Goal: Task Accomplishment & Management: Use online tool/utility

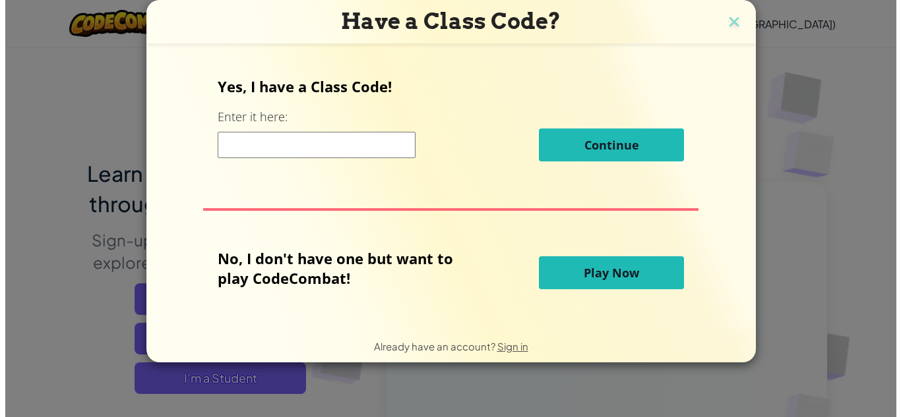
scroll to position [66, 0]
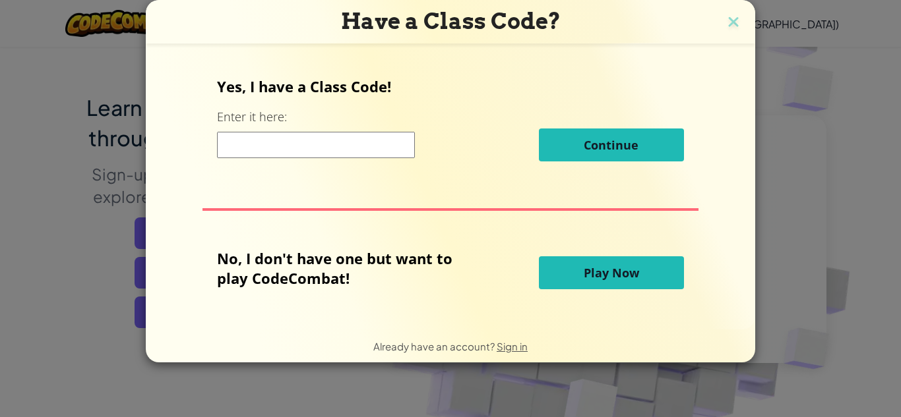
click at [618, 266] on span "Play Now" at bounding box center [611, 273] width 55 height 16
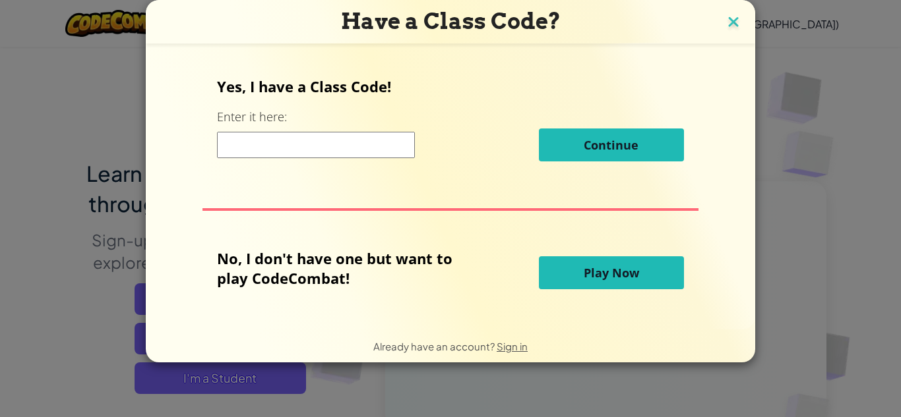
click at [727, 18] on img at bounding box center [733, 23] width 17 height 20
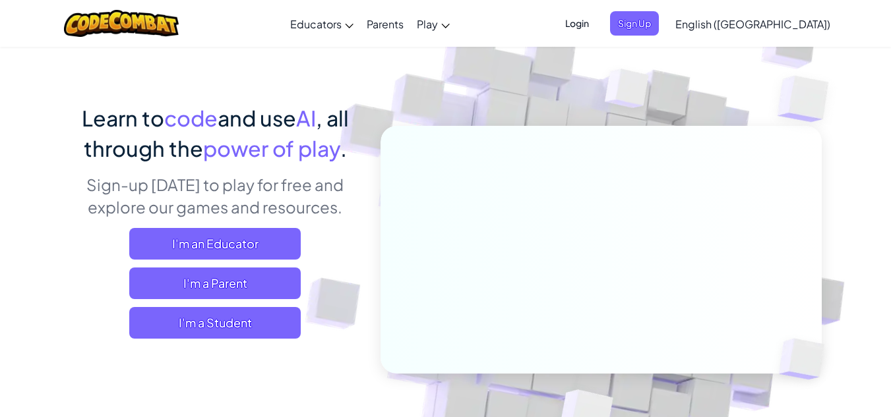
scroll to position [66, 0]
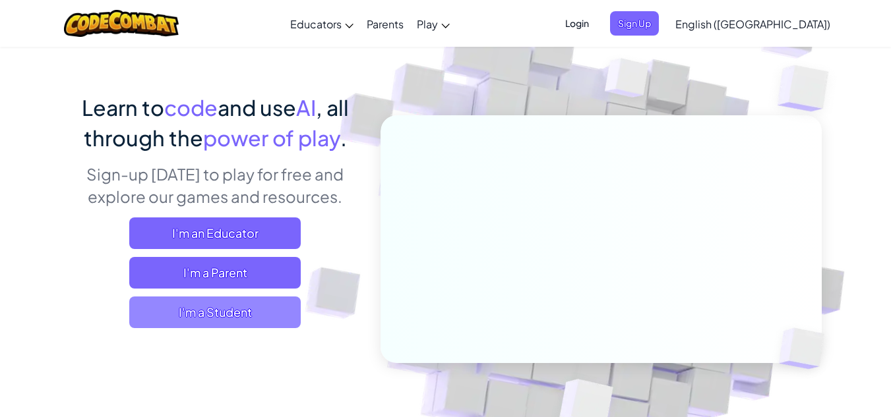
click at [228, 307] on span "I'm a Student" at bounding box center [214, 313] width 171 height 32
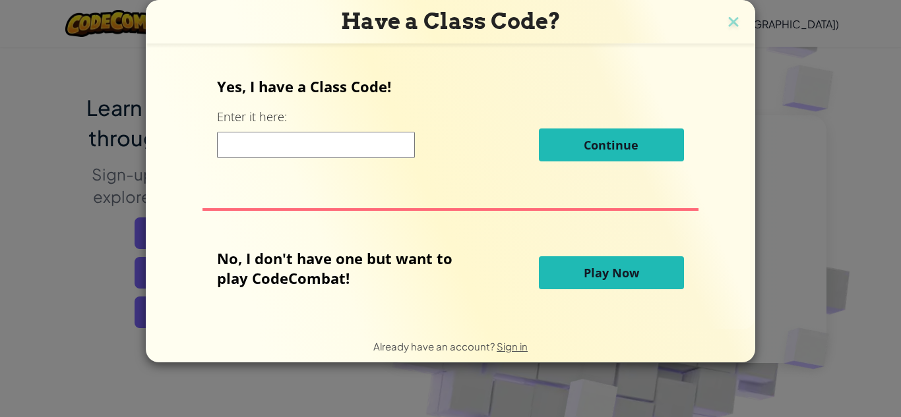
click at [333, 137] on input at bounding box center [316, 145] width 198 height 26
type input "no"
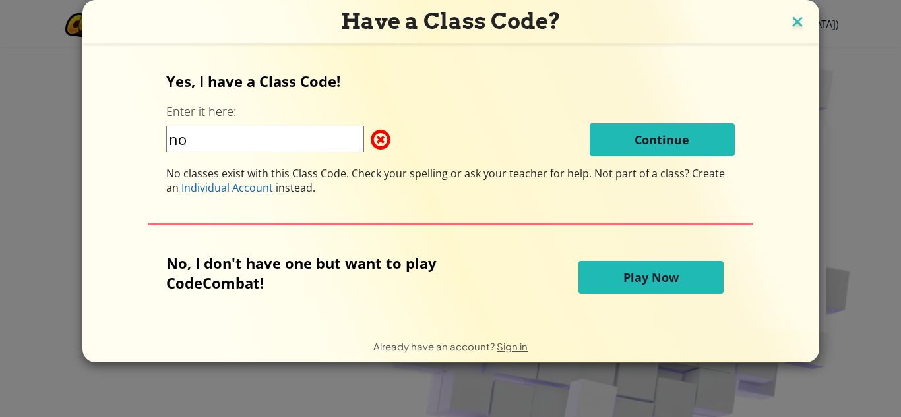
click at [799, 24] on img at bounding box center [797, 23] width 17 height 20
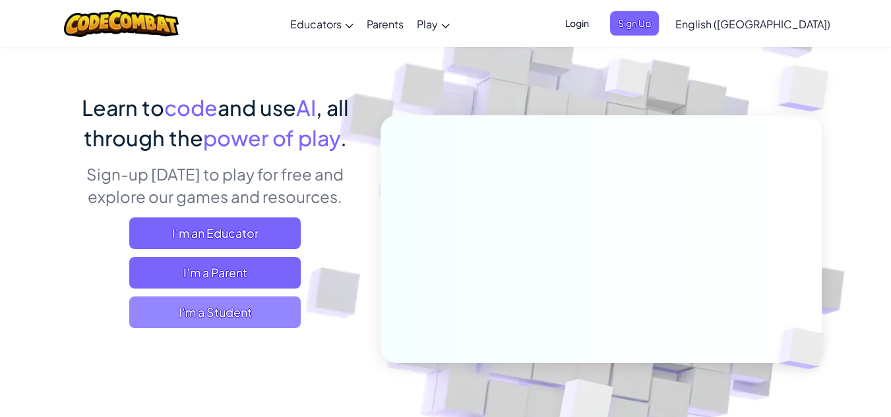
click at [229, 320] on span "I'm a Student" at bounding box center [214, 313] width 171 height 32
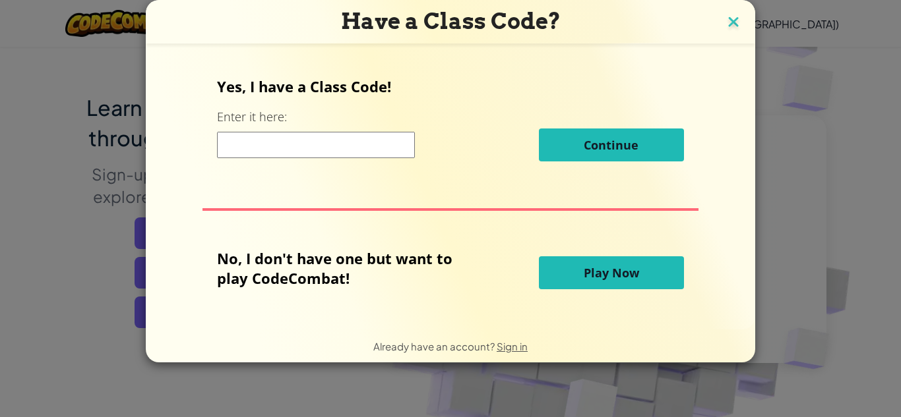
click at [726, 18] on img at bounding box center [733, 23] width 17 height 20
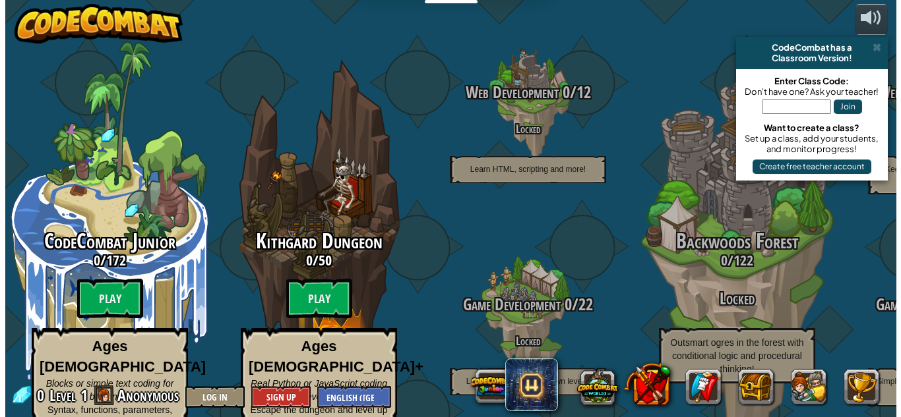
scroll to position [0, 0]
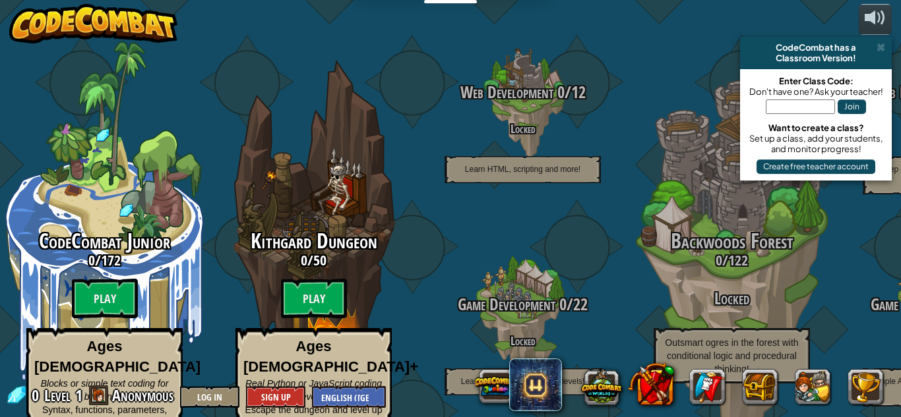
click at [811, 106] on input "text" at bounding box center [800, 107] width 69 height 15
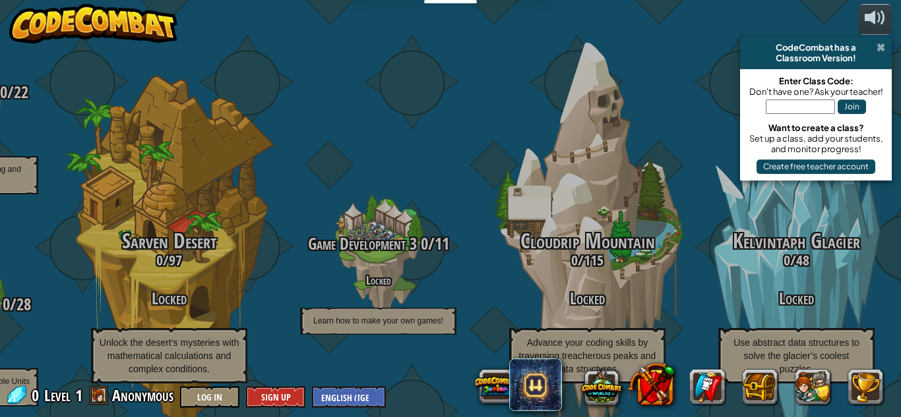
click at [882, 49] on span at bounding box center [880, 47] width 9 height 11
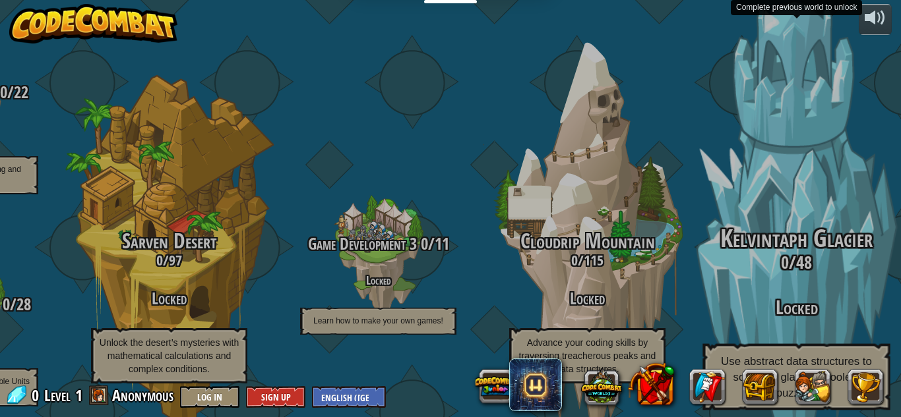
click at [716, 108] on div "Kelvintaph Glacier 0 / 48 Locked Use abstract data structures to solve the glac…" at bounding box center [796, 251] width 251 height 502
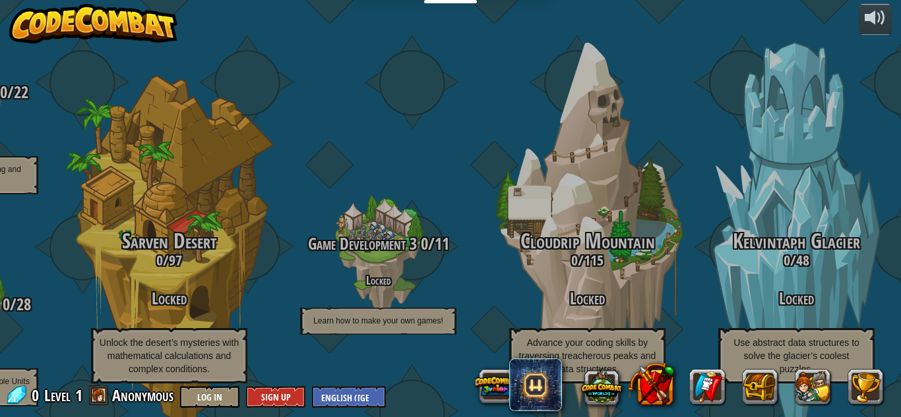
click at [570, 373] on div at bounding box center [681, 387] width 422 height 53
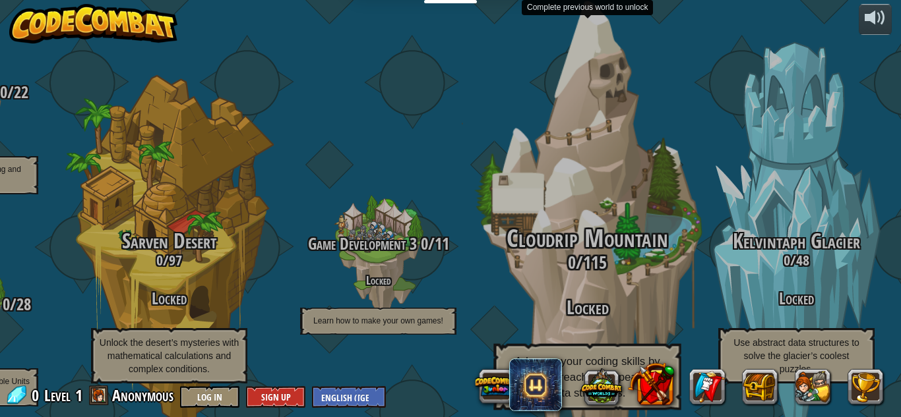
click at [510, 126] on div "Cloudrip Mountain 0 / 115 Locked Advance your coding skills by traversing treac…" at bounding box center [587, 251] width 251 height 502
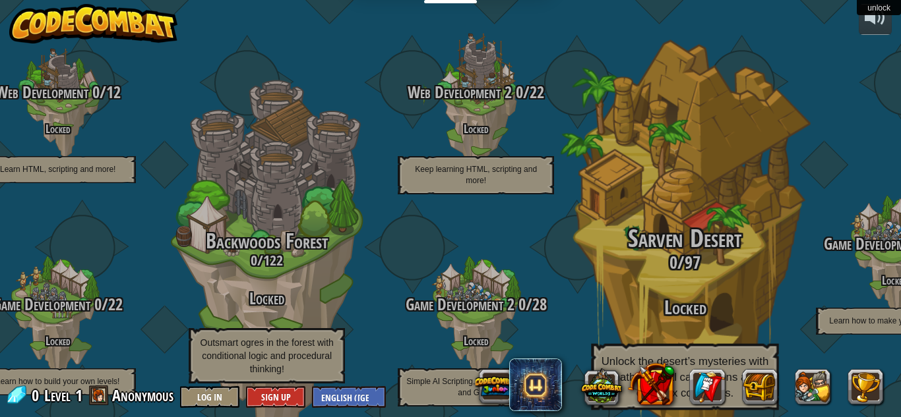
click at [697, 251] on span "97" at bounding box center [693, 263] width 16 height 24
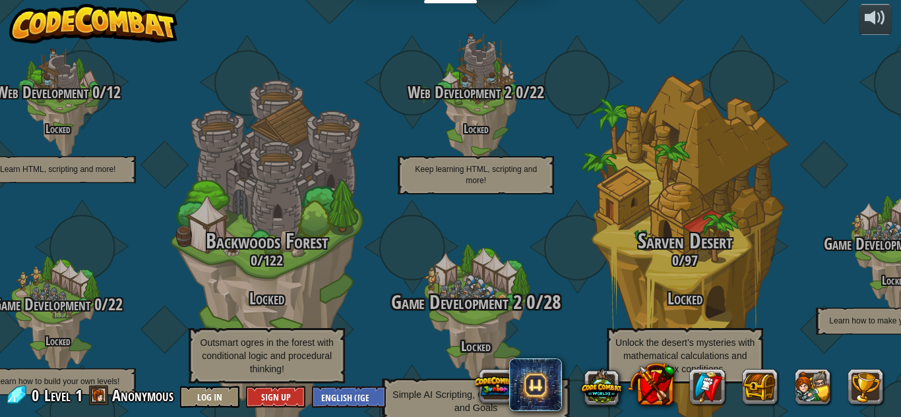
click at [498, 213] on div at bounding box center [475, 316] width 125 height 251
click at [476, 289] on span "Game Development 2" at bounding box center [456, 302] width 131 height 27
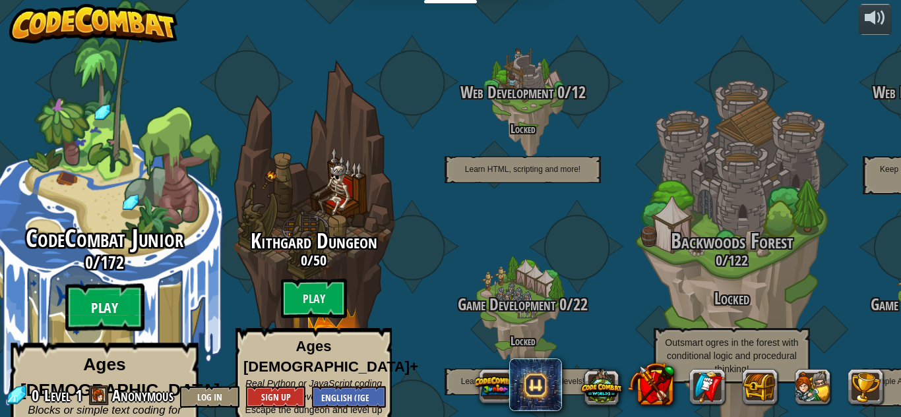
click at [124, 284] on btn "Play" at bounding box center [104, 307] width 79 height 47
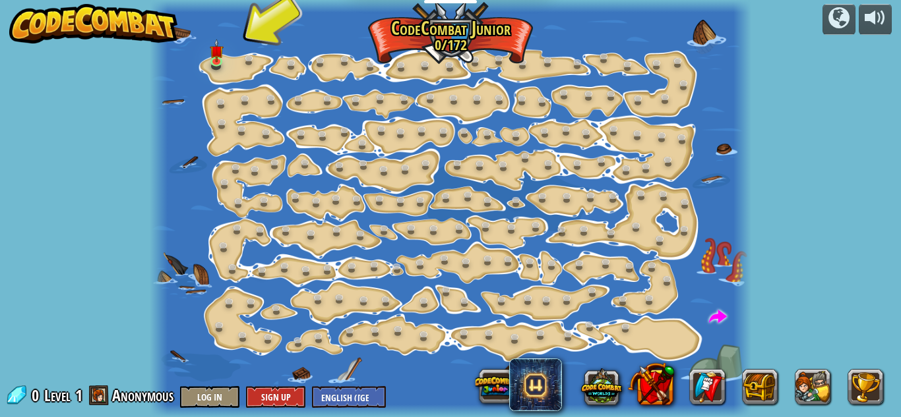
click at [231, 57] on div at bounding box center [450, 208] width 601 height 417
click at [224, 75] on div at bounding box center [450, 208] width 601 height 417
click at [224, 62] on link at bounding box center [219, 62] width 26 height 26
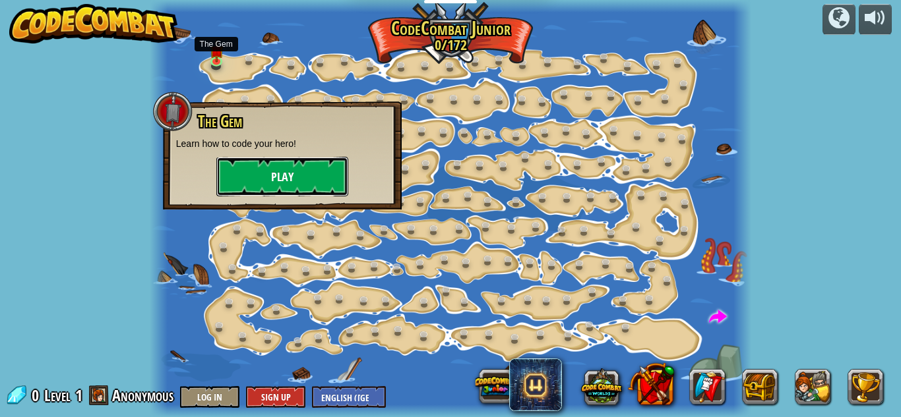
click at [309, 177] on button "Play" at bounding box center [282, 177] width 132 height 40
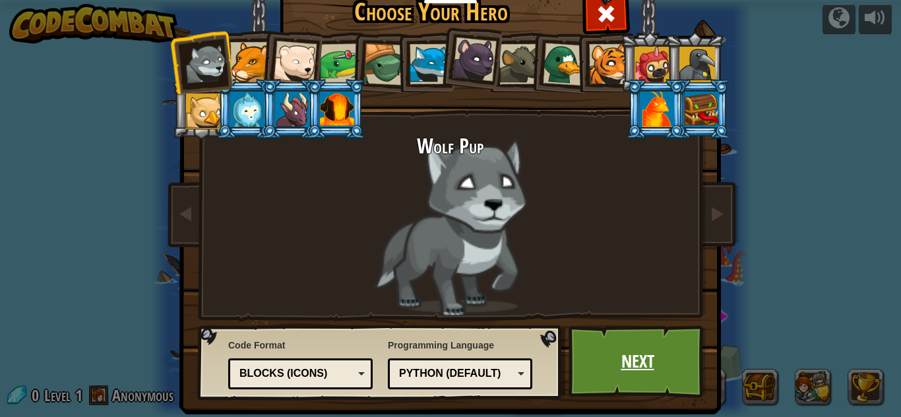
click at [641, 374] on link "Next" at bounding box center [637, 362] width 138 height 73
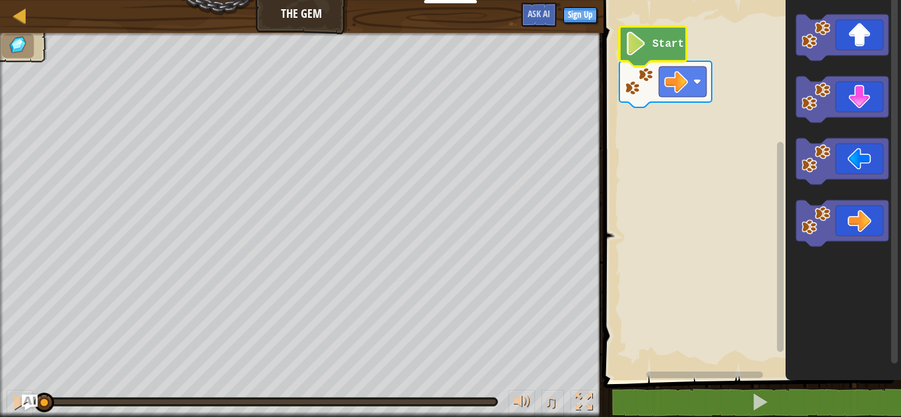
click at [656, 48] on text "Start" at bounding box center [668, 44] width 32 height 12
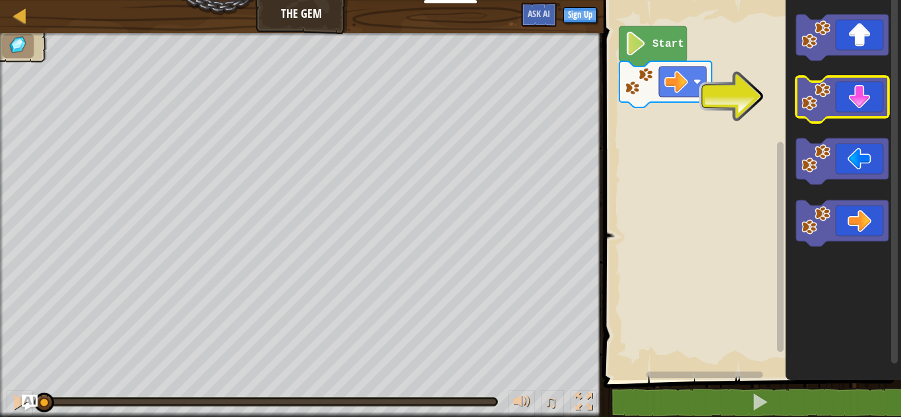
click at [847, 104] on icon "Blockly Workspace" at bounding box center [842, 99] width 92 height 46
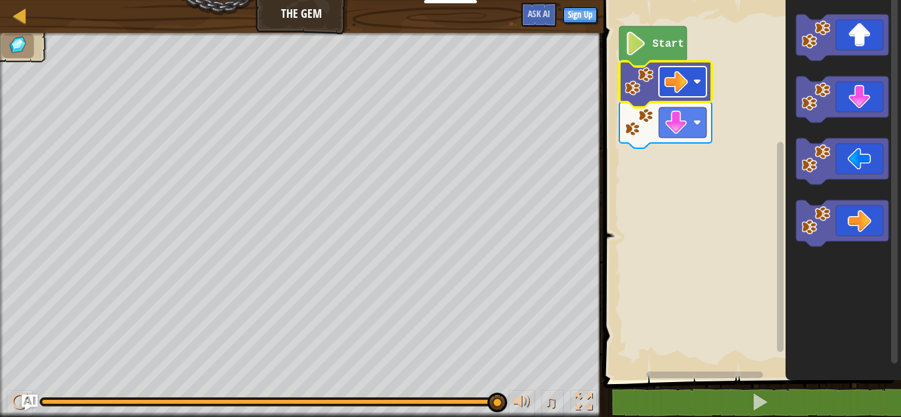
click at [688, 87] on g "Blockly Workspace" at bounding box center [682, 82] width 47 height 30
click at [682, 72] on image "Blockly Workspace" at bounding box center [676, 82] width 24 height 24
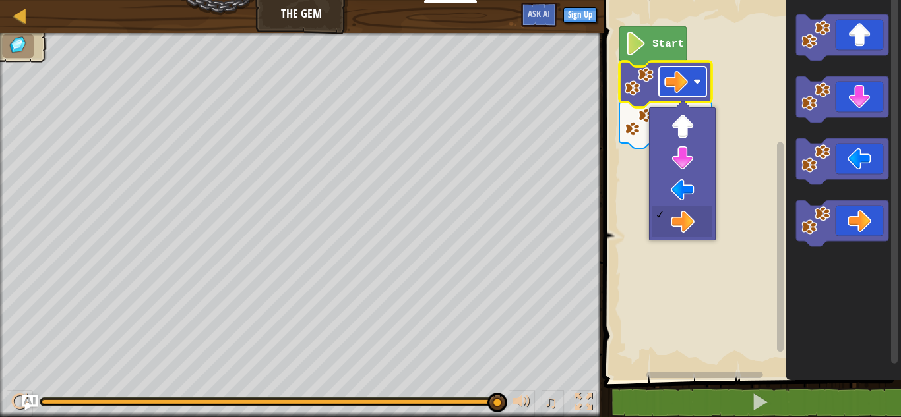
click at [694, 78] on image "Blockly Workspace" at bounding box center [697, 82] width 8 height 8
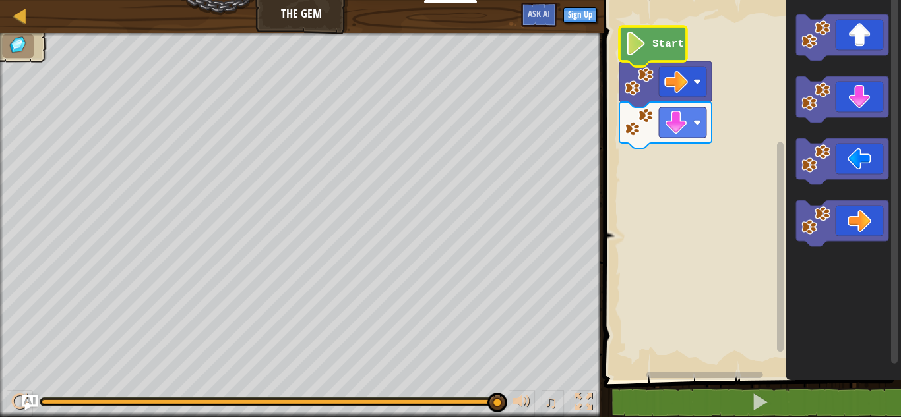
click at [644, 49] on image "Blockly Workspace" at bounding box center [636, 44] width 22 height 24
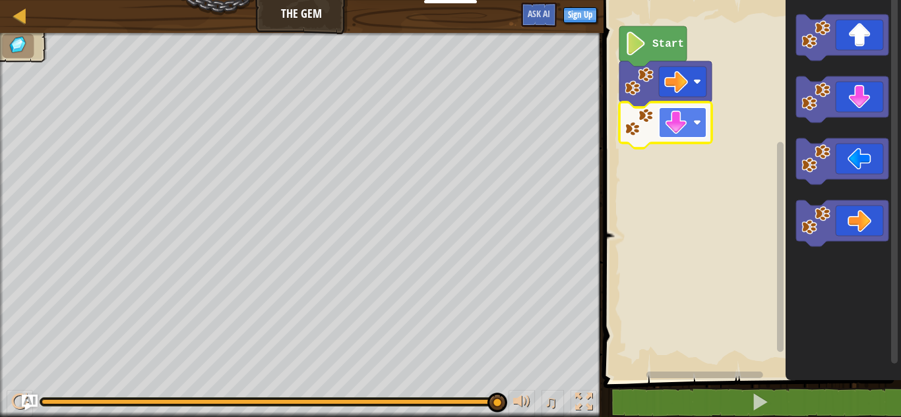
click at [667, 128] on image "Blockly Workspace" at bounding box center [676, 123] width 24 height 24
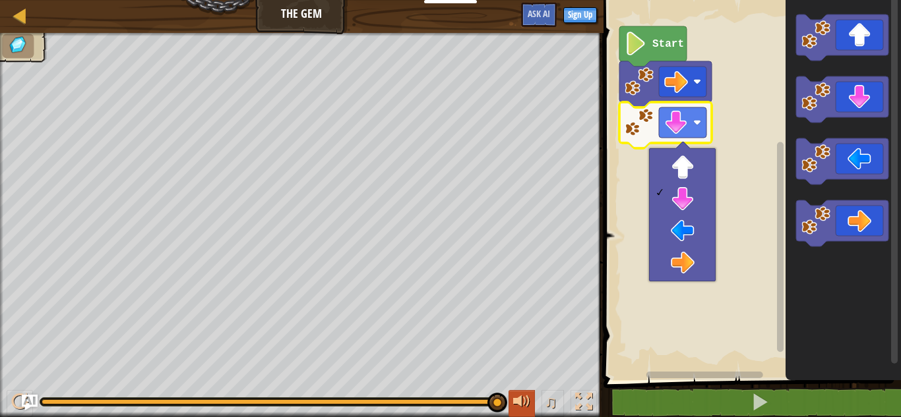
click at [514, 403] on div at bounding box center [521, 402] width 17 height 17
click at [517, 402] on div at bounding box center [521, 402] width 17 height 17
click at [525, 404] on div at bounding box center [521, 402] width 17 height 17
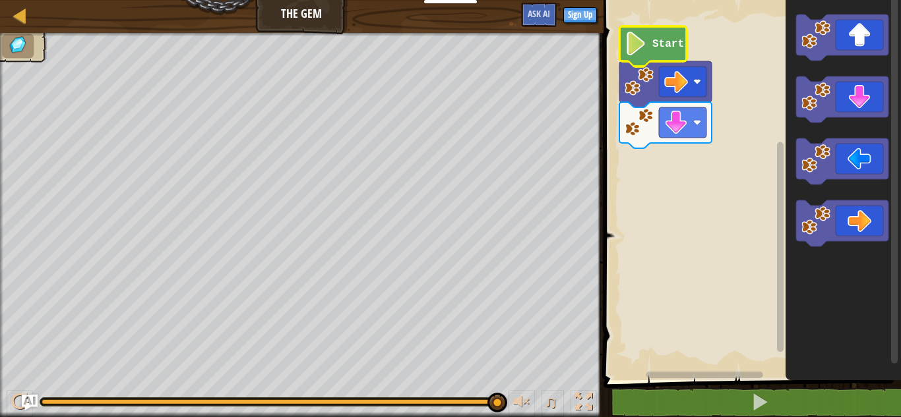
click at [652, 49] on text "Start" at bounding box center [668, 44] width 32 height 12
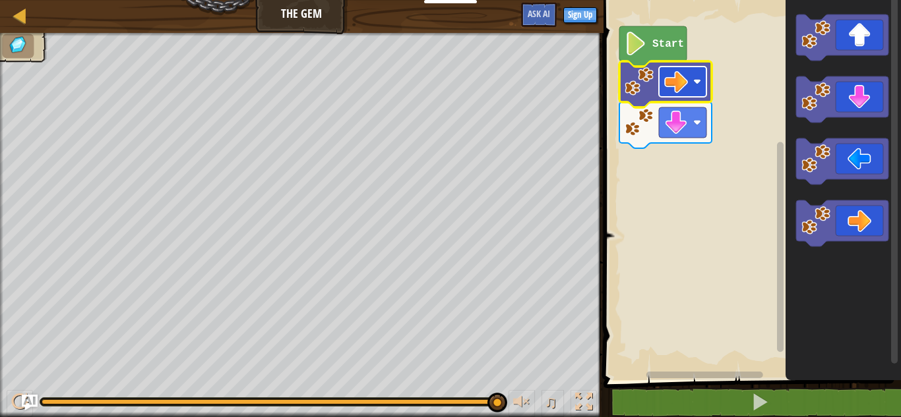
click at [696, 83] on image "Blockly Workspace" at bounding box center [697, 82] width 8 height 8
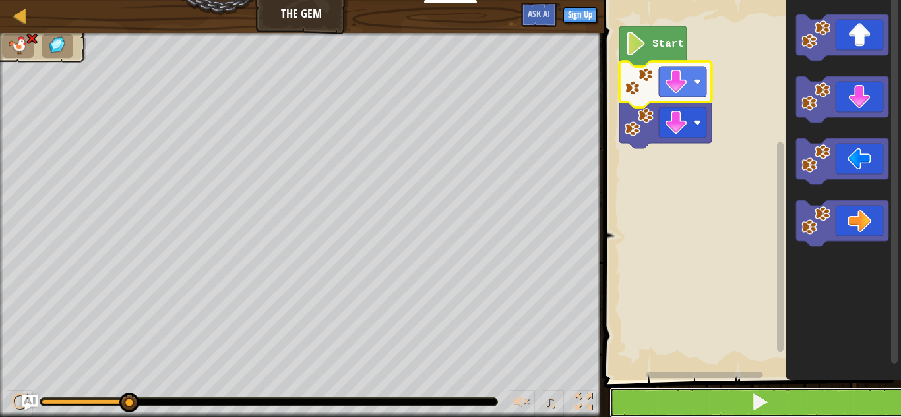
click at [758, 404] on span at bounding box center [759, 402] width 18 height 18
click at [758, 396] on span at bounding box center [759, 402] width 18 height 18
click at [754, 396] on span at bounding box center [759, 402] width 18 height 18
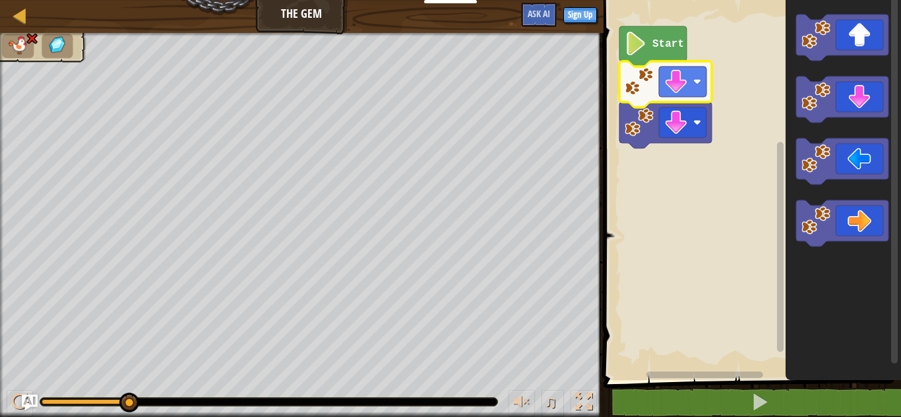
click at [652, 64] on icon "Blockly Workspace" at bounding box center [665, 84] width 92 height 46
click at [652, 49] on text "Start" at bounding box center [668, 44] width 32 height 12
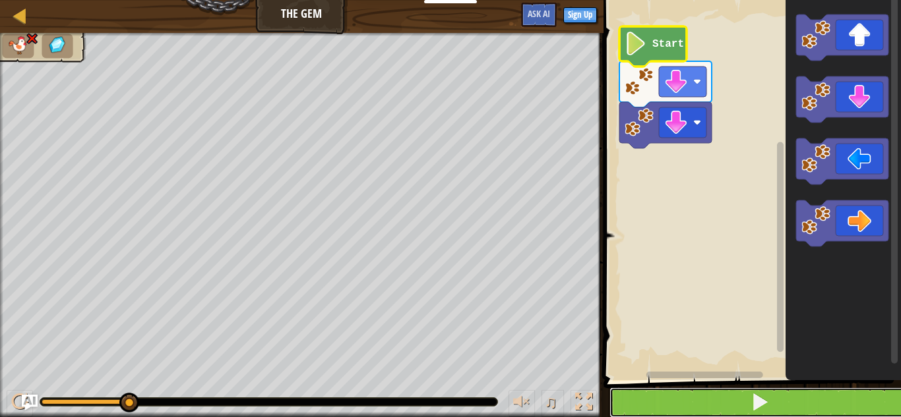
click at [778, 400] on button at bounding box center [759, 403] width 301 height 30
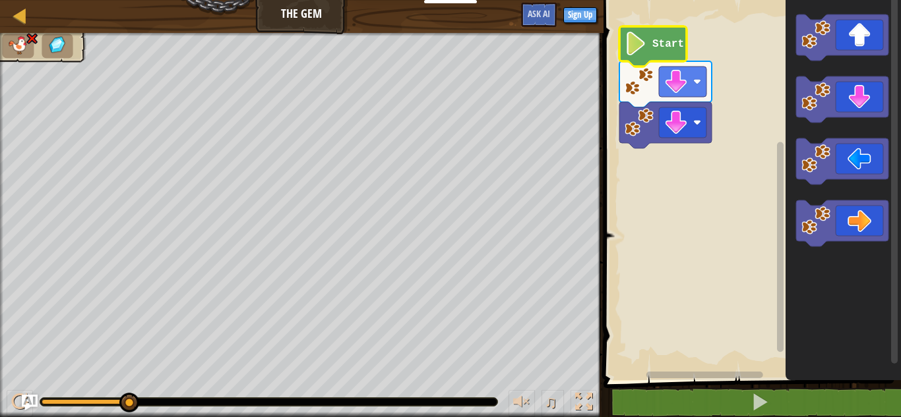
click at [655, 47] on text "Start" at bounding box center [668, 44] width 32 height 12
click at [695, 85] on g "Blockly Workspace" at bounding box center [682, 82] width 47 height 30
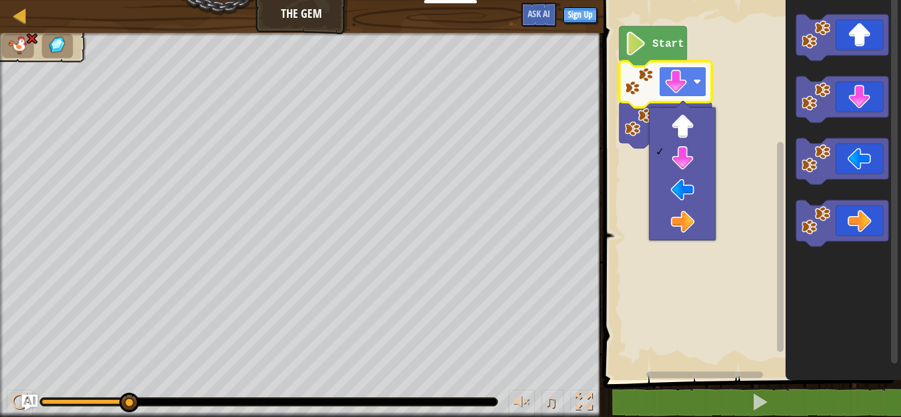
click at [693, 76] on rect "Blockly Workspace" at bounding box center [682, 82] width 47 height 30
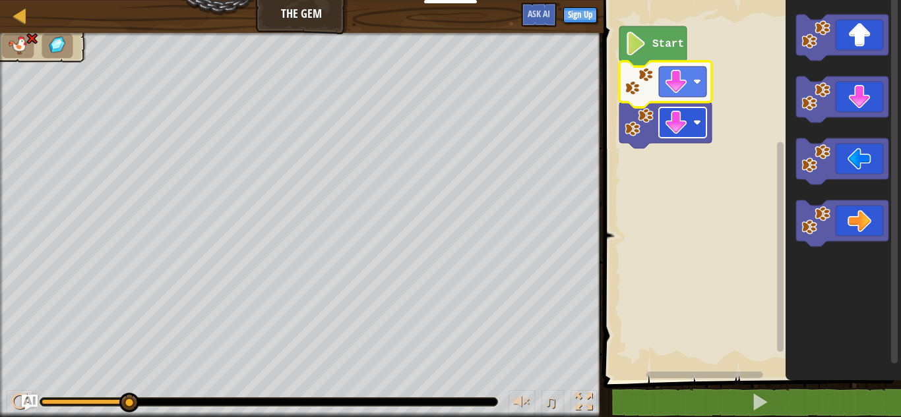
click at [703, 121] on rect "Blockly Workspace" at bounding box center [682, 122] width 47 height 30
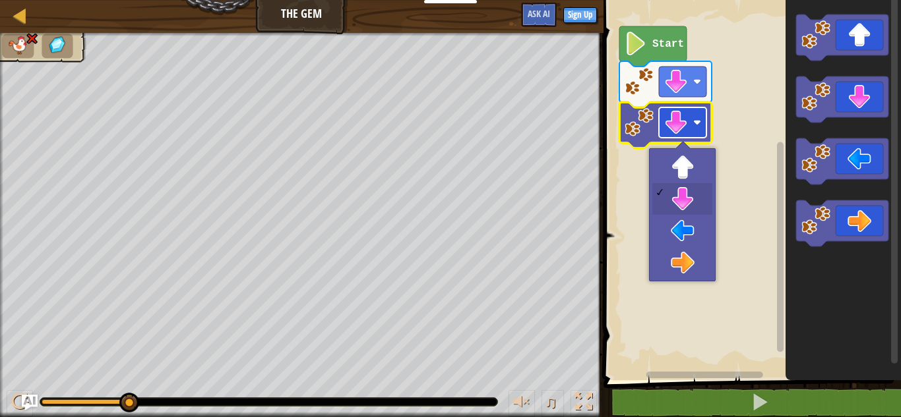
click at [696, 122] on image "Blockly Workspace" at bounding box center [697, 123] width 8 height 8
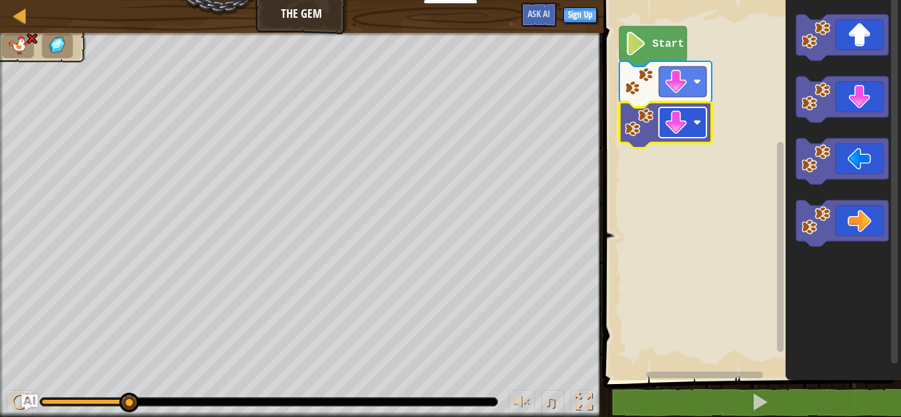
click at [696, 122] on image "Blockly Workspace" at bounding box center [697, 123] width 8 height 8
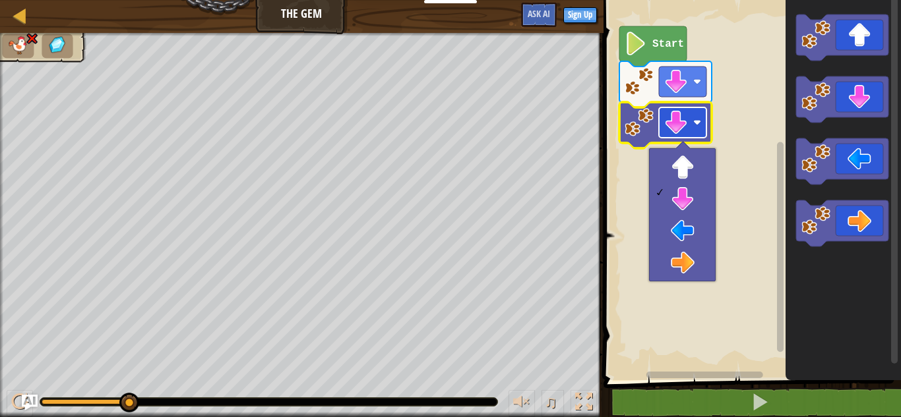
click at [697, 109] on rect "Blockly Workspace" at bounding box center [682, 122] width 47 height 30
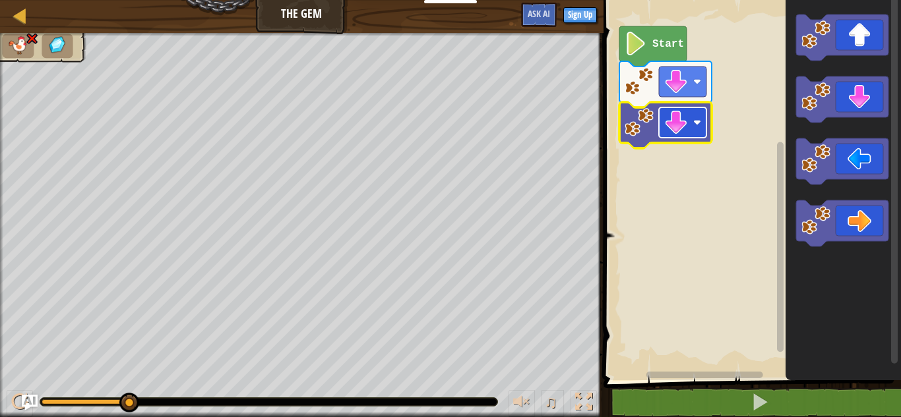
click at [697, 121] on image "Blockly Workspace" at bounding box center [697, 123] width 8 height 8
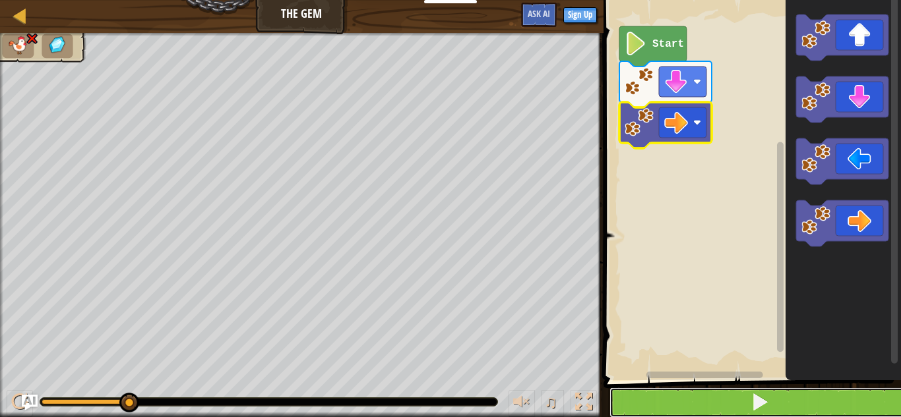
click at [701, 391] on button at bounding box center [759, 403] width 301 height 30
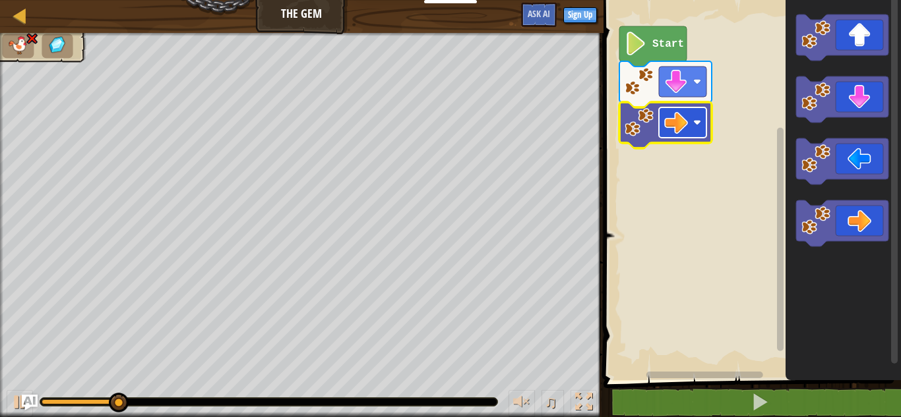
click at [702, 127] on rect "Blockly Workspace" at bounding box center [682, 122] width 47 height 30
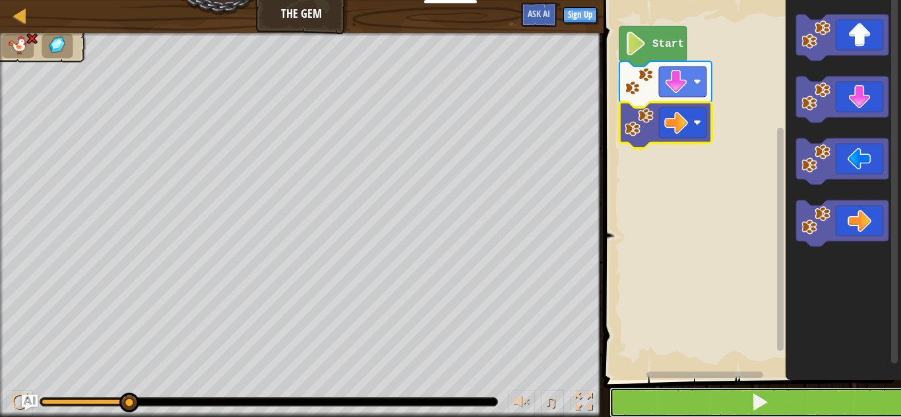
click at [737, 407] on button at bounding box center [759, 403] width 301 height 30
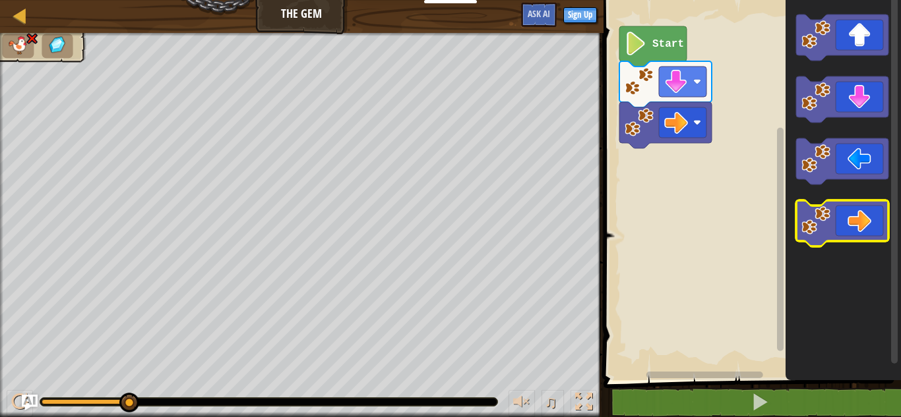
click at [860, 235] on icon "Blockly Workspace" at bounding box center [842, 223] width 92 height 46
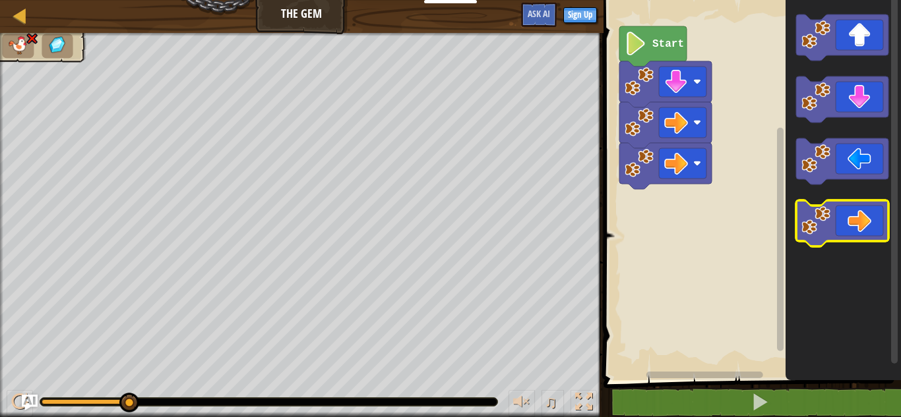
click at [860, 235] on icon "Blockly Workspace" at bounding box center [842, 223] width 92 height 46
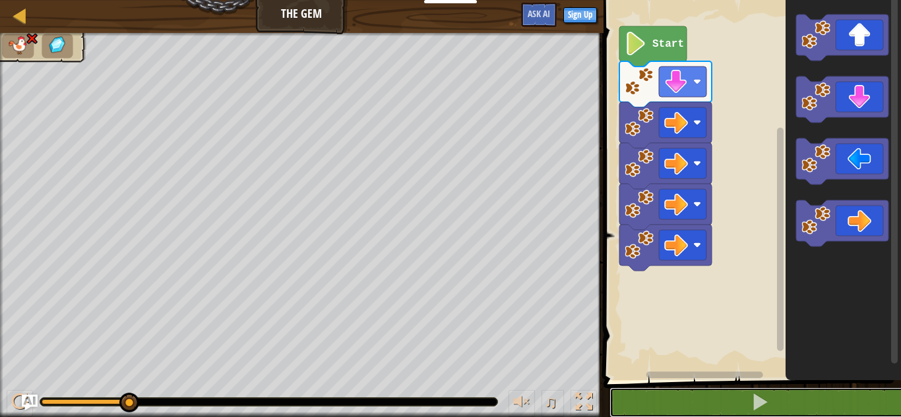
click at [671, 395] on button at bounding box center [759, 403] width 301 height 30
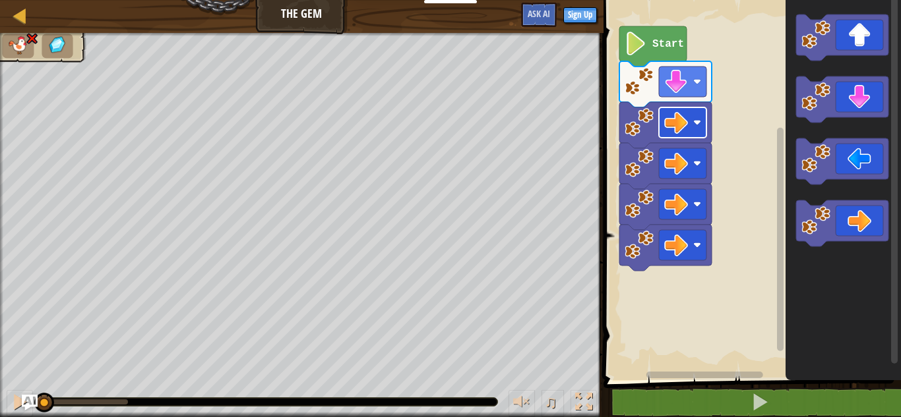
click at [684, 118] on image "Blockly Workspace" at bounding box center [676, 123] width 24 height 24
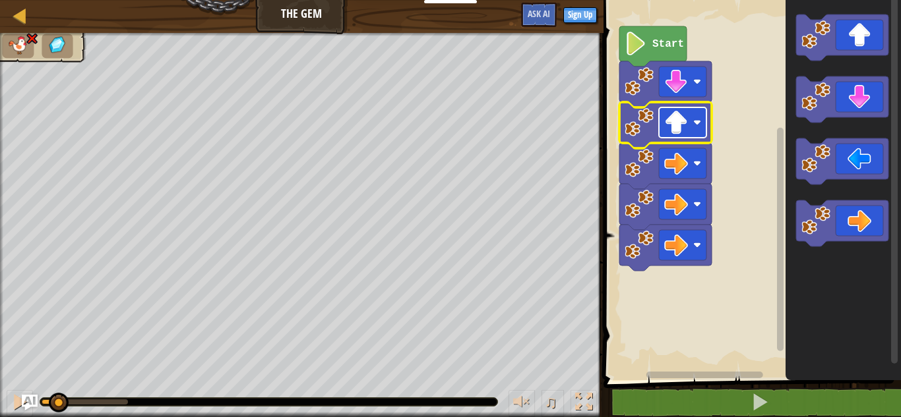
click at [687, 116] on image "Blockly Workspace" at bounding box center [676, 123] width 24 height 24
click at [688, 124] on rect "Blockly Workspace" at bounding box center [682, 122] width 47 height 30
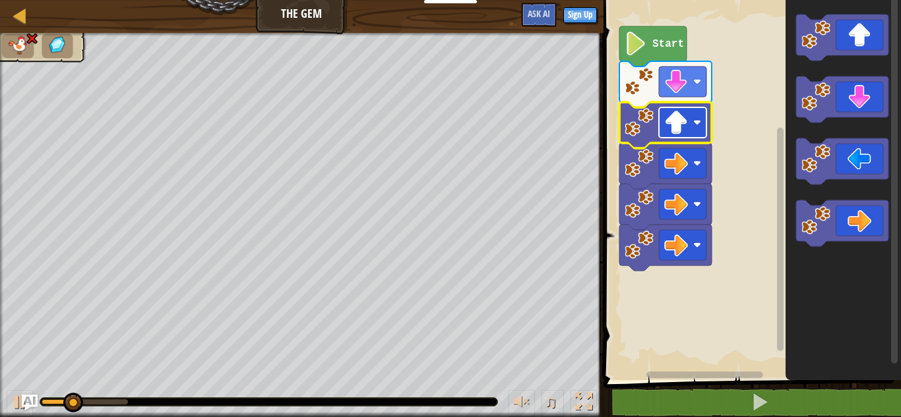
click at [688, 121] on rect "Blockly Workspace" at bounding box center [682, 122] width 47 height 30
click at [691, 104] on icon "Blockly Workspace" at bounding box center [665, 125] width 92 height 46
click at [694, 114] on rect "Blockly Workspace" at bounding box center [682, 122] width 47 height 30
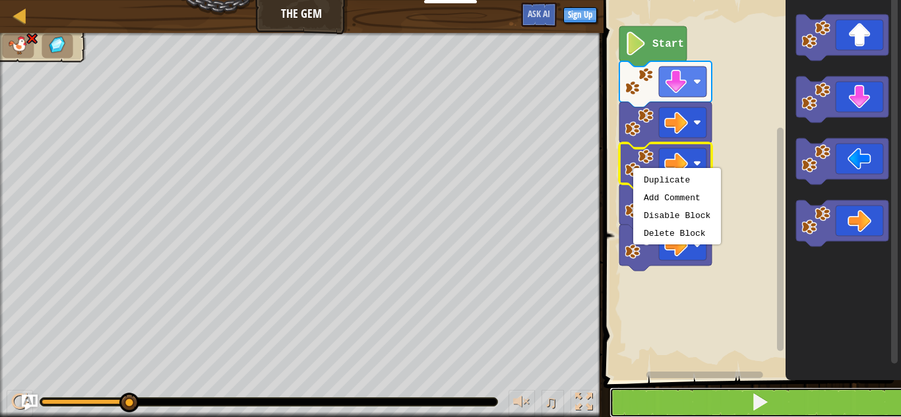
click at [736, 404] on button at bounding box center [759, 403] width 301 height 30
click at [766, 393] on span at bounding box center [759, 402] width 18 height 18
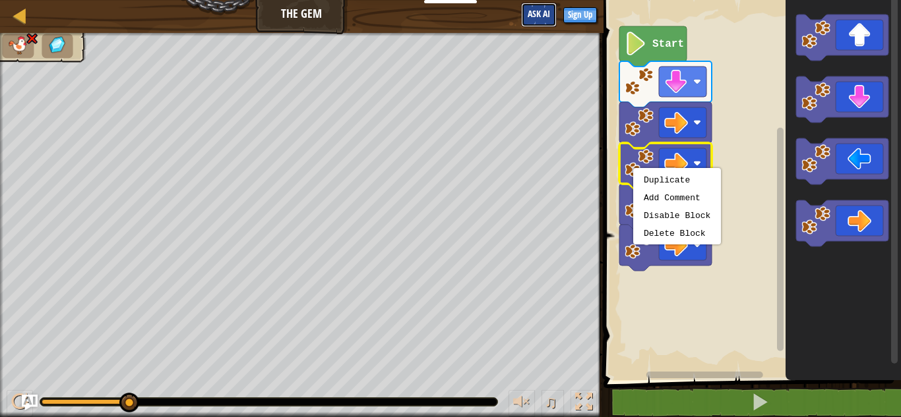
click at [546, 15] on span "Ask AI" at bounding box center [539, 13] width 22 height 13
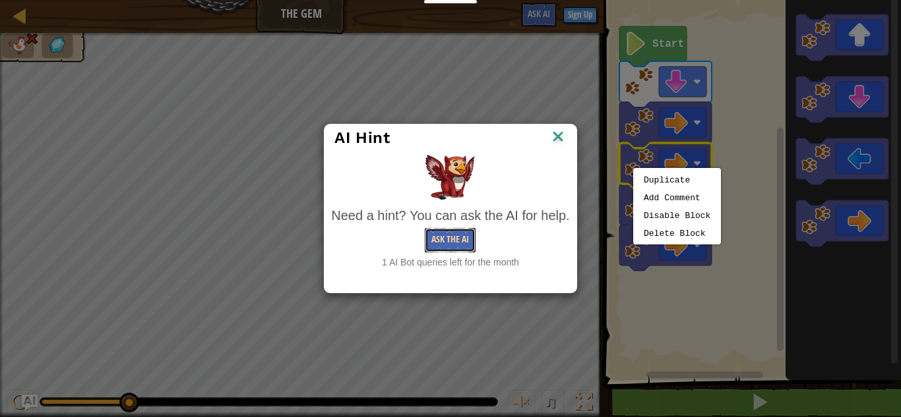
click at [454, 239] on button "Ask the AI" at bounding box center [450, 240] width 51 height 24
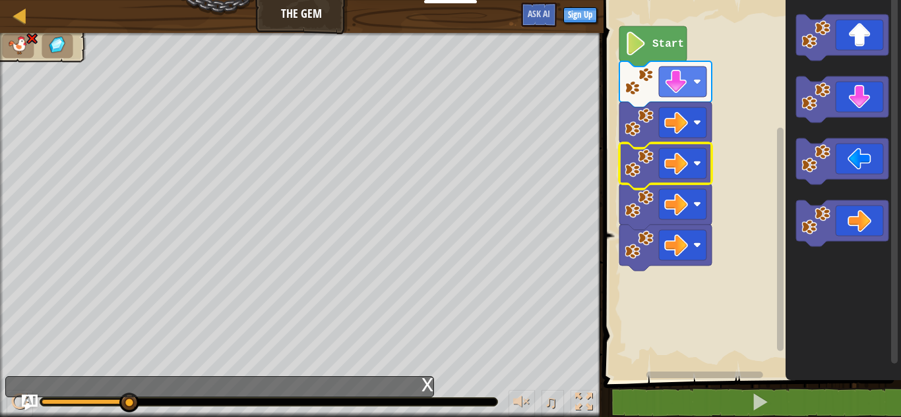
click at [743, 140] on rect "Blockly Workspace" at bounding box center [749, 186] width 301 height 387
drag, startPoint x: 131, startPoint y: 402, endPoint x: 161, endPoint y: 399, distance: 30.5
click at [575, 15] on button "Sign Up" at bounding box center [580, 15] width 34 height 16
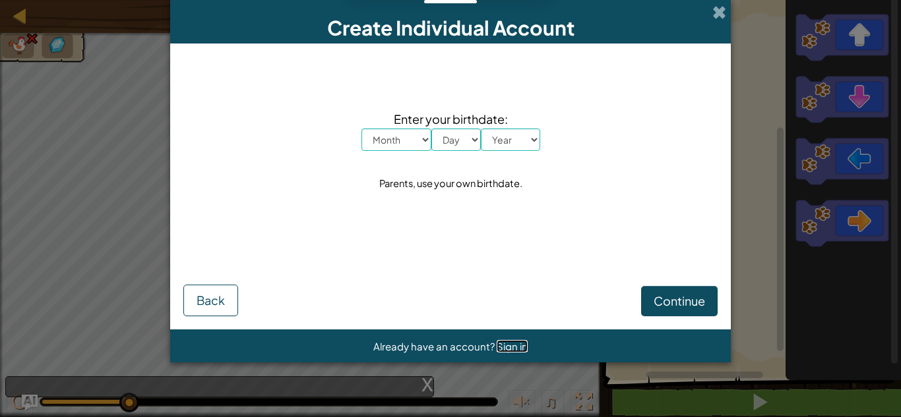
click at [516, 340] on span "Sign in" at bounding box center [512, 346] width 31 height 13
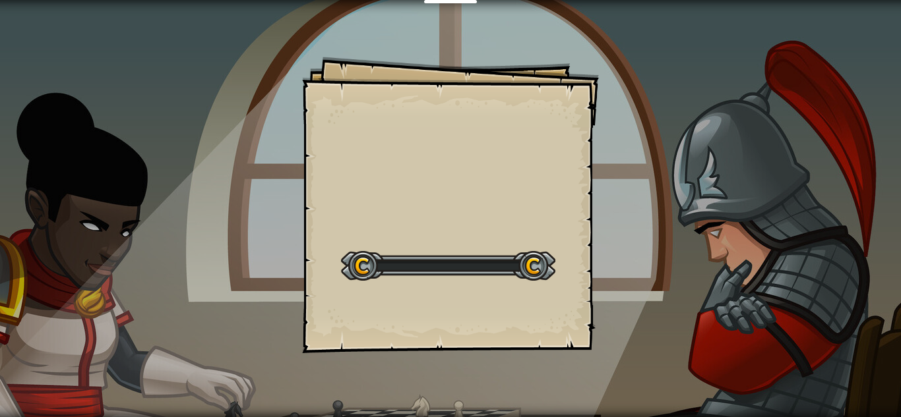
click at [375, 15] on div "Goals Start Level Error loading from server. Try refreshing the page. You'll ne…" at bounding box center [450, 208] width 901 height 417
click at [539, 262] on div at bounding box center [448, 266] width 214 height 30
click at [532, 257] on div at bounding box center [448, 266] width 214 height 30
drag, startPoint x: 566, startPoint y: 93, endPoint x: 590, endPoint y: 93, distance: 23.7
click at [576, 92] on div "Goals Start Level Error loading from server. Try refreshing the page. You'll ne…" at bounding box center [450, 205] width 297 height 297
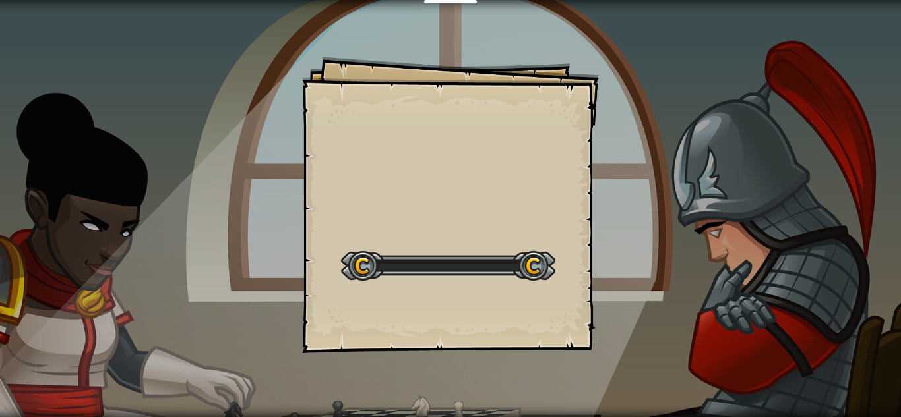
click at [642, 101] on div "Goals Start Level Error loading from server. Try refreshing the page. You'll ne…" at bounding box center [450, 208] width 901 height 417
drag, startPoint x: 625, startPoint y: 266, endPoint x: 656, endPoint y: 310, distance: 53.6
click at [656, 310] on div "The Gem Goals Start Level Error loading from server. Try refreshing the page. Y…" at bounding box center [450, 208] width 901 height 417
click at [534, 262] on div at bounding box center [448, 266] width 214 height 30
click at [535, 276] on div at bounding box center [448, 266] width 214 height 30
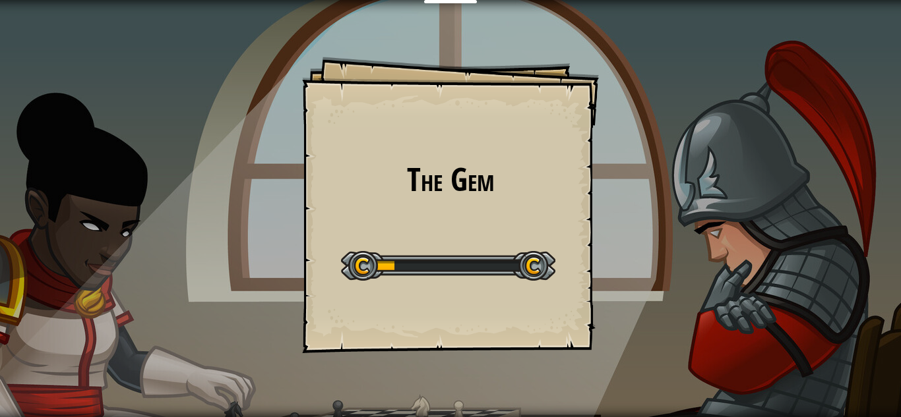
click at [366, 270] on div at bounding box center [448, 266] width 214 height 30
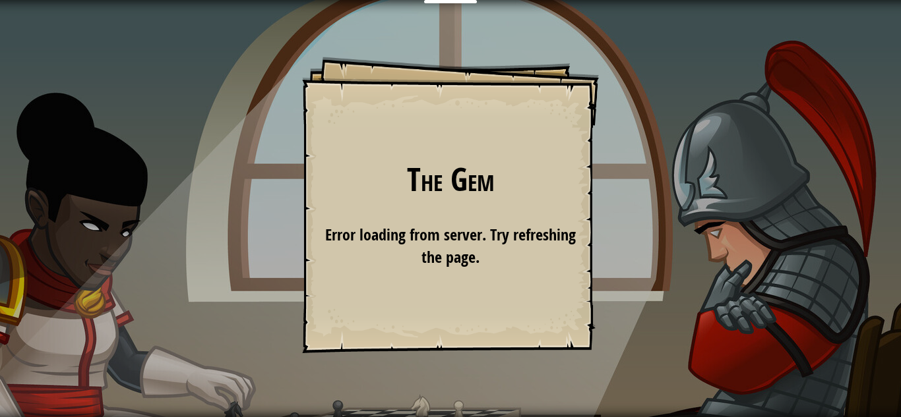
click at [600, 92] on div "The Gem Goals Start Level Error loading from server. Try refreshing the page. Y…" at bounding box center [450, 208] width 901 height 417
